Goal: Task Accomplishment & Management: Manage account settings

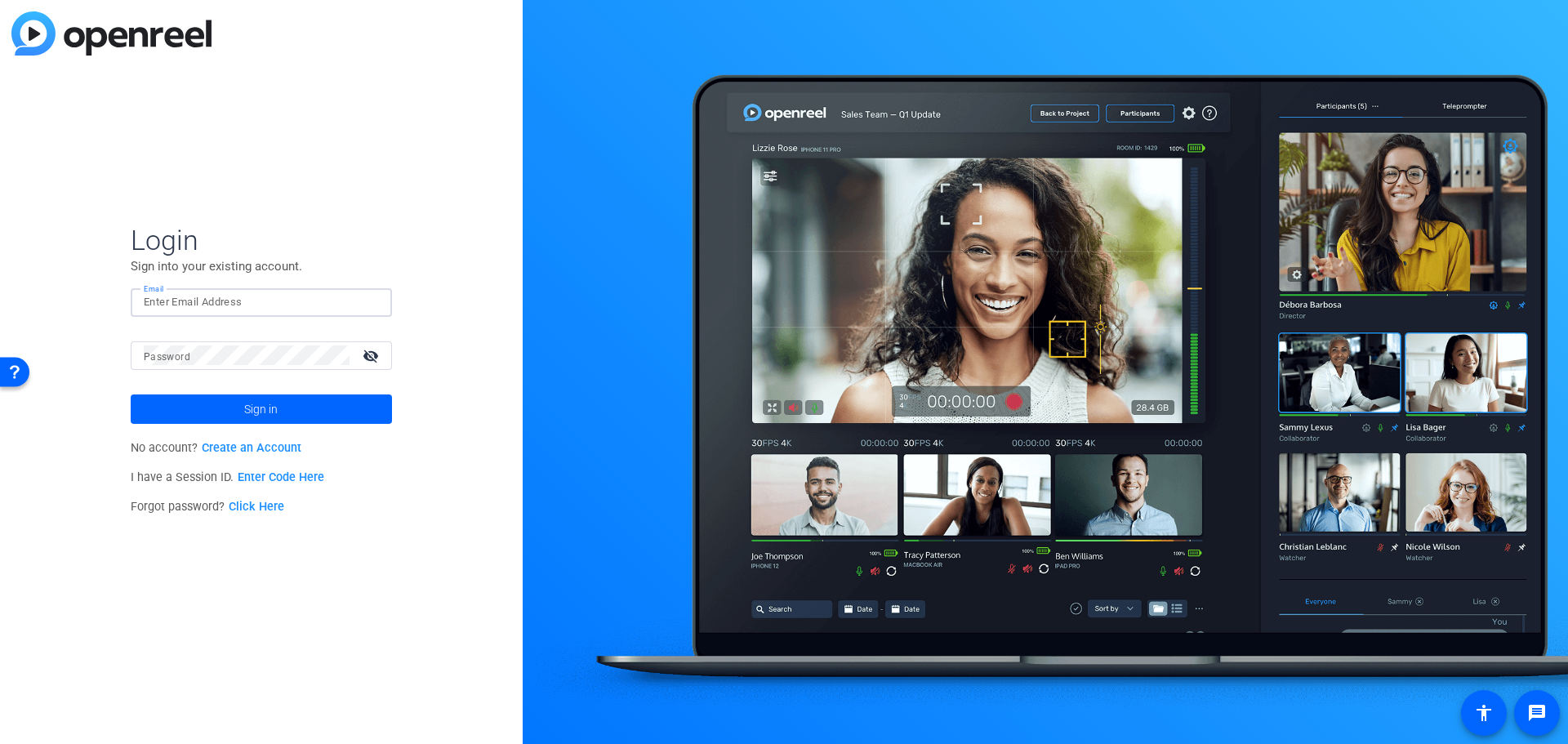
click at [249, 308] on input "Email" at bounding box center [262, 302] width 235 height 20
type input "[PERSON_NAME][EMAIL_ADDRESS][DOMAIN_NAME]"
click at [251, 502] on link "Click Here" at bounding box center [256, 507] width 56 height 14
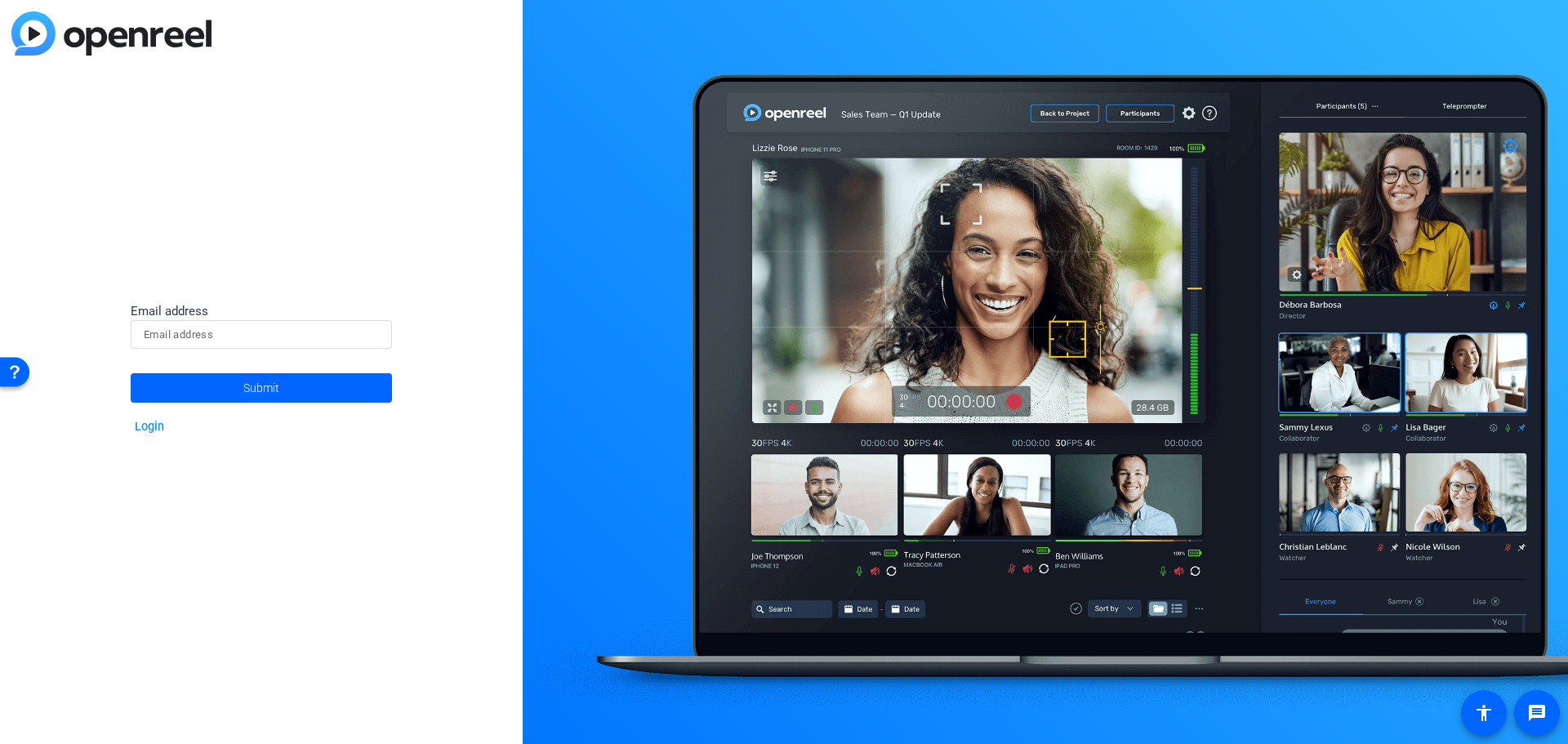
click at [229, 335] on input at bounding box center [262, 335] width 235 height 20
type input "[PERSON_NAME][EMAIL_ADDRESS][DOMAIN_NAME]"
click at [218, 399] on span at bounding box center [261, 387] width 261 height 39
